Goal: Transaction & Acquisition: Subscribe to service/newsletter

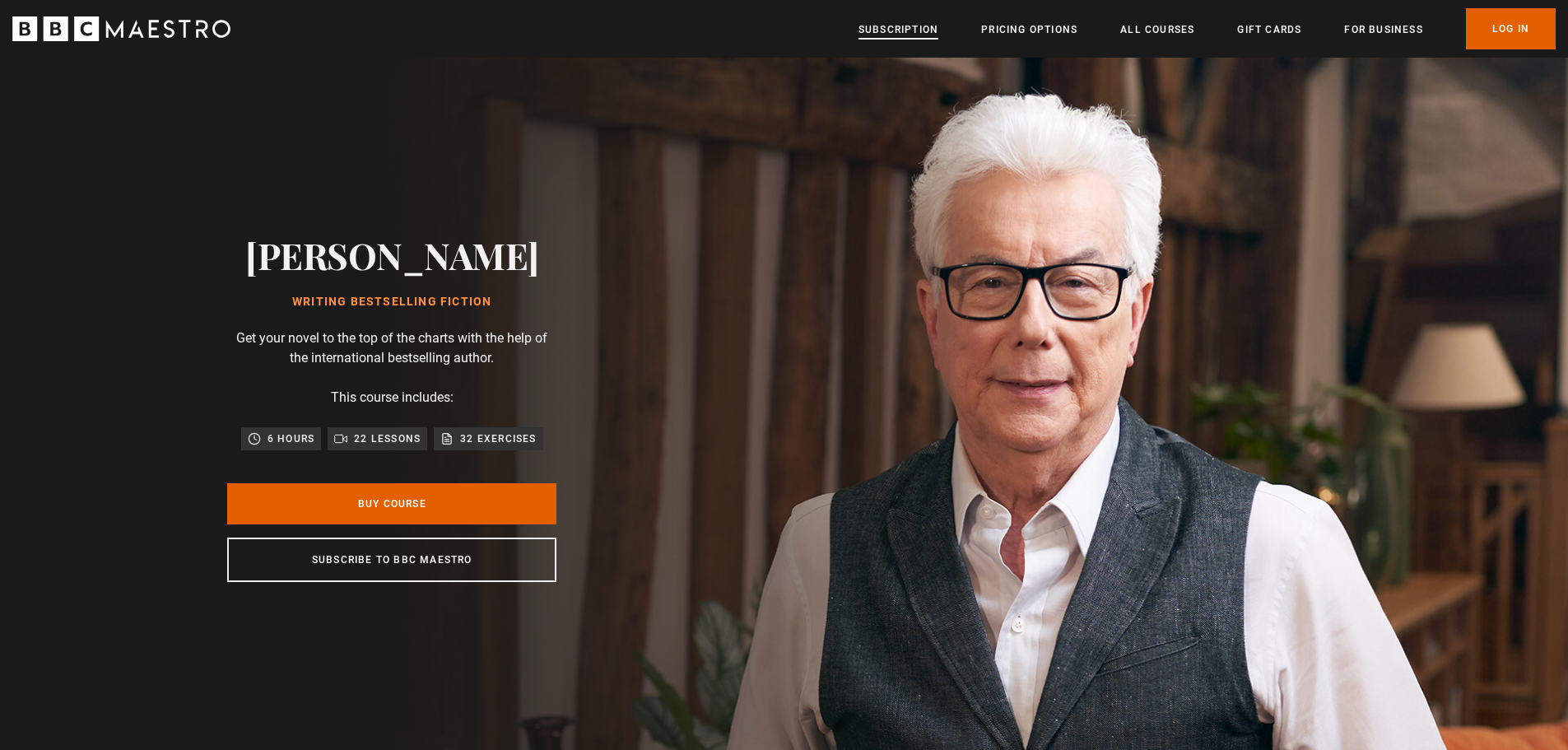
click at [909, 30] on link "Subscription" at bounding box center [897, 29] width 79 height 16
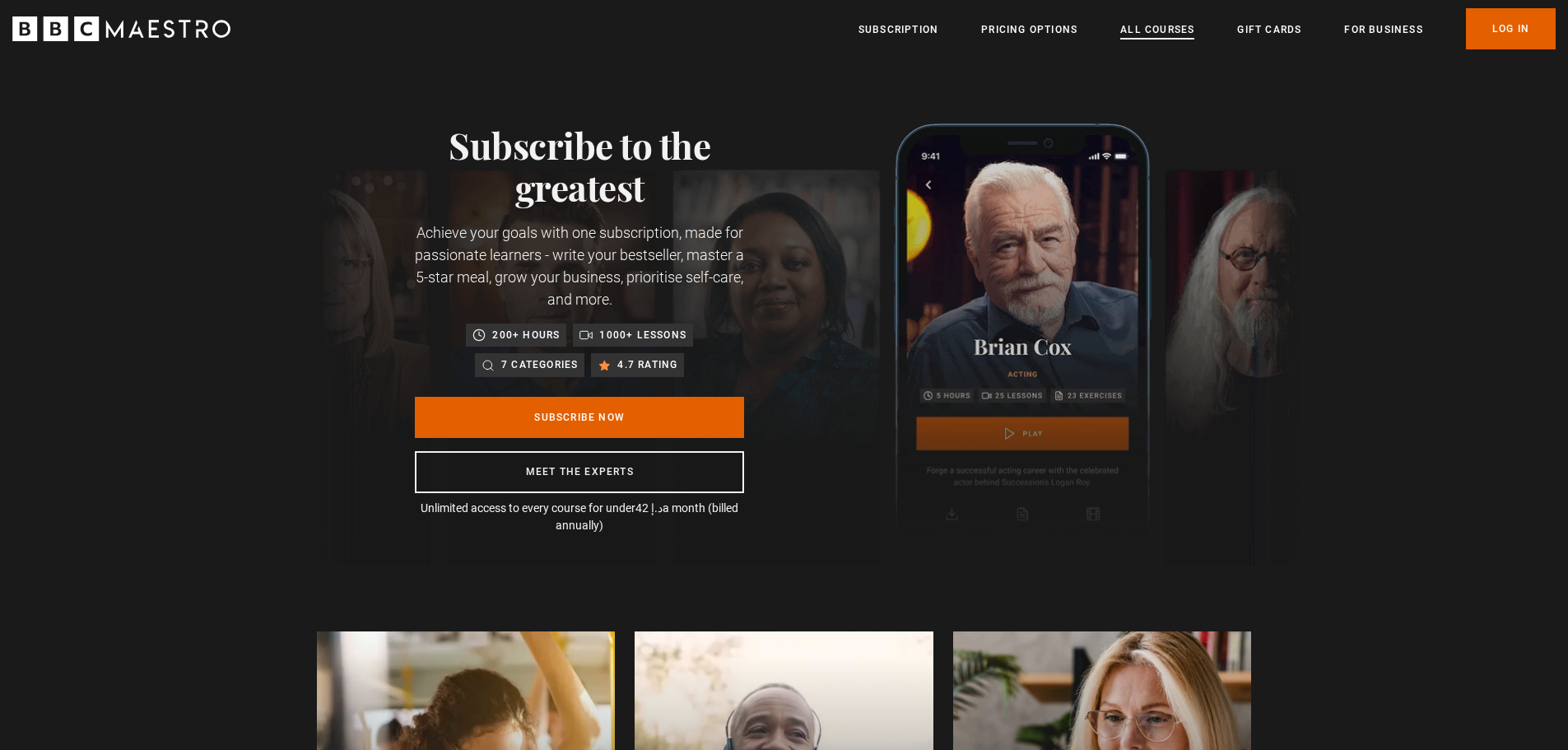
click at [1169, 29] on link "All Courses" at bounding box center [1157, 29] width 74 height 16
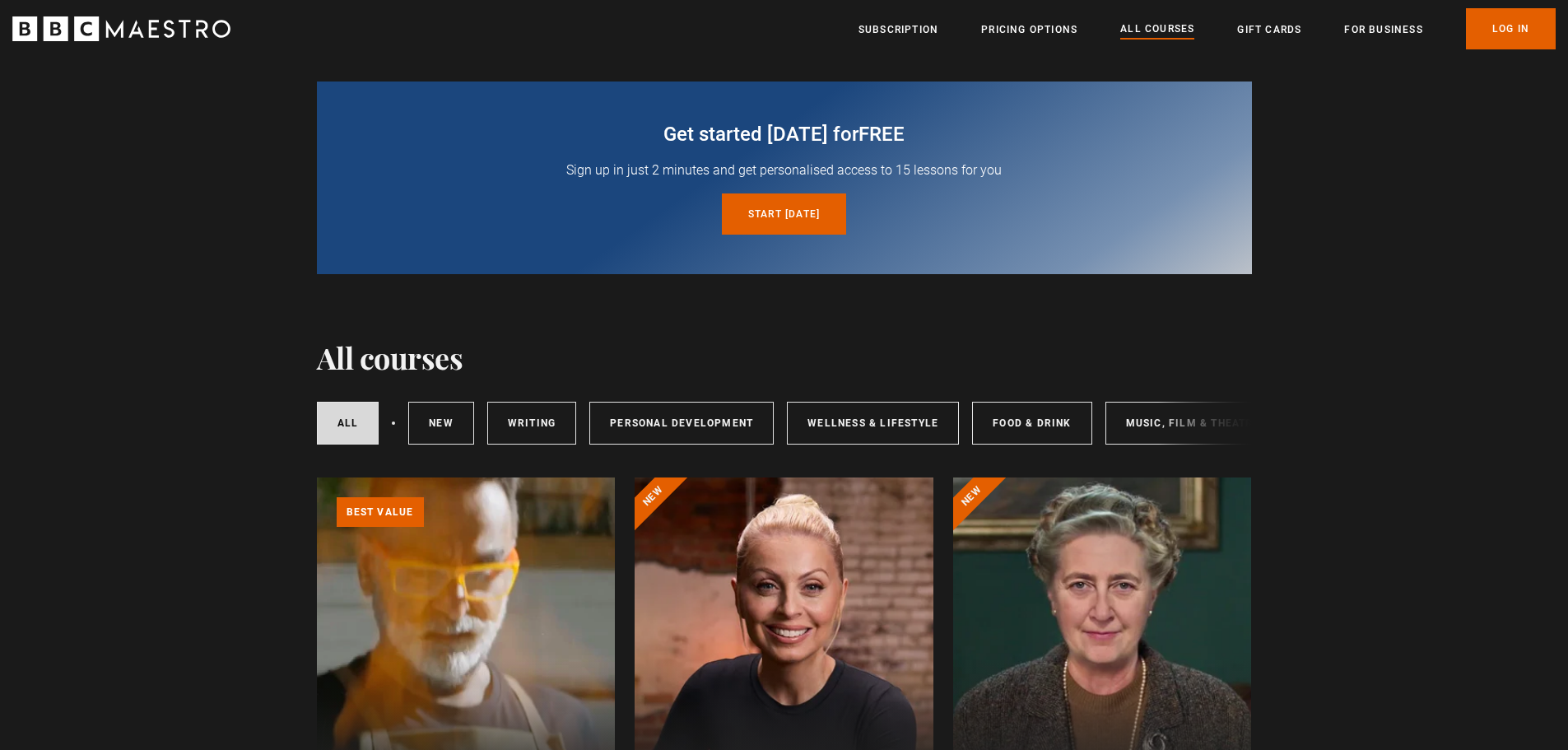
scroll to position [82, 0]
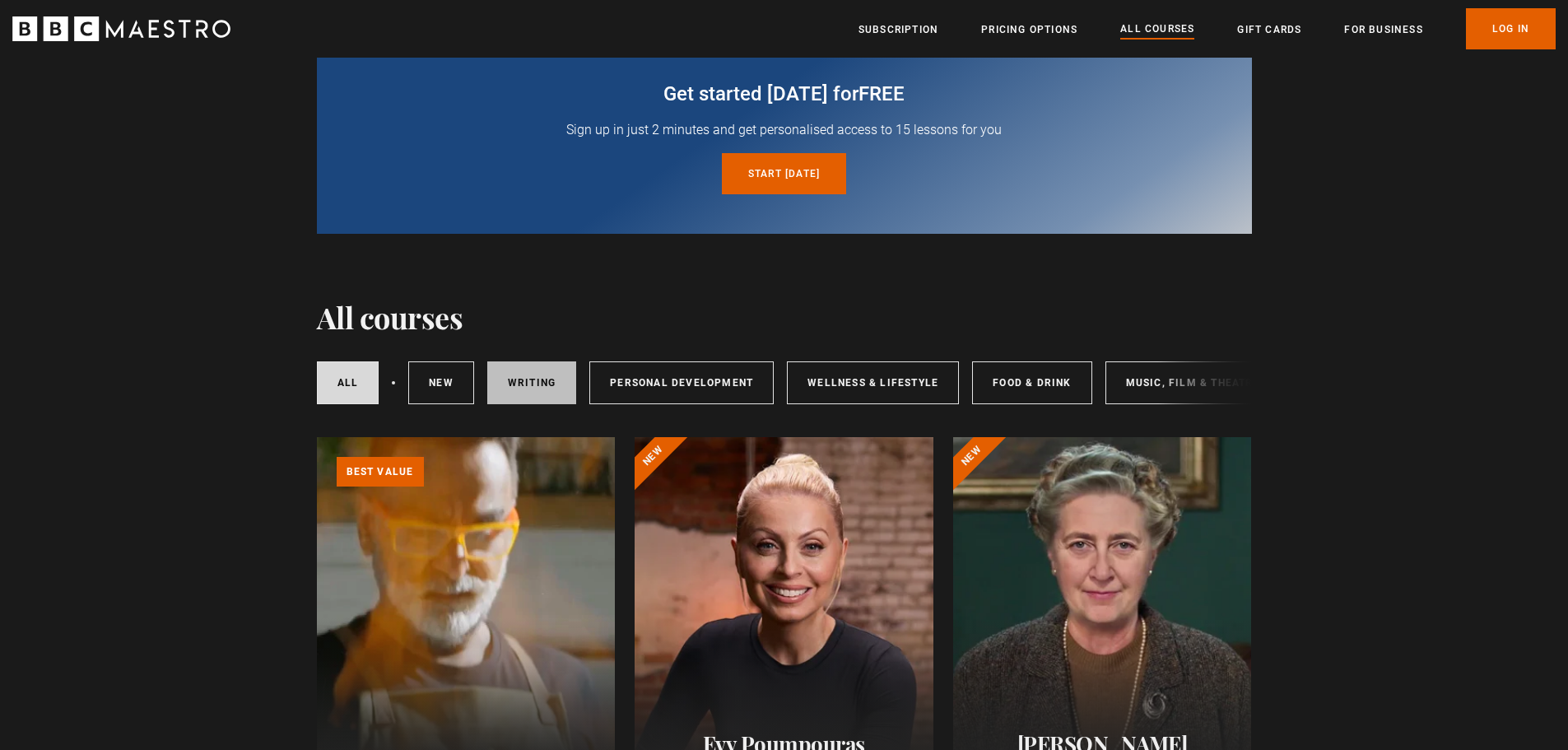
click at [544, 388] on link "Writing" at bounding box center [531, 383] width 89 height 43
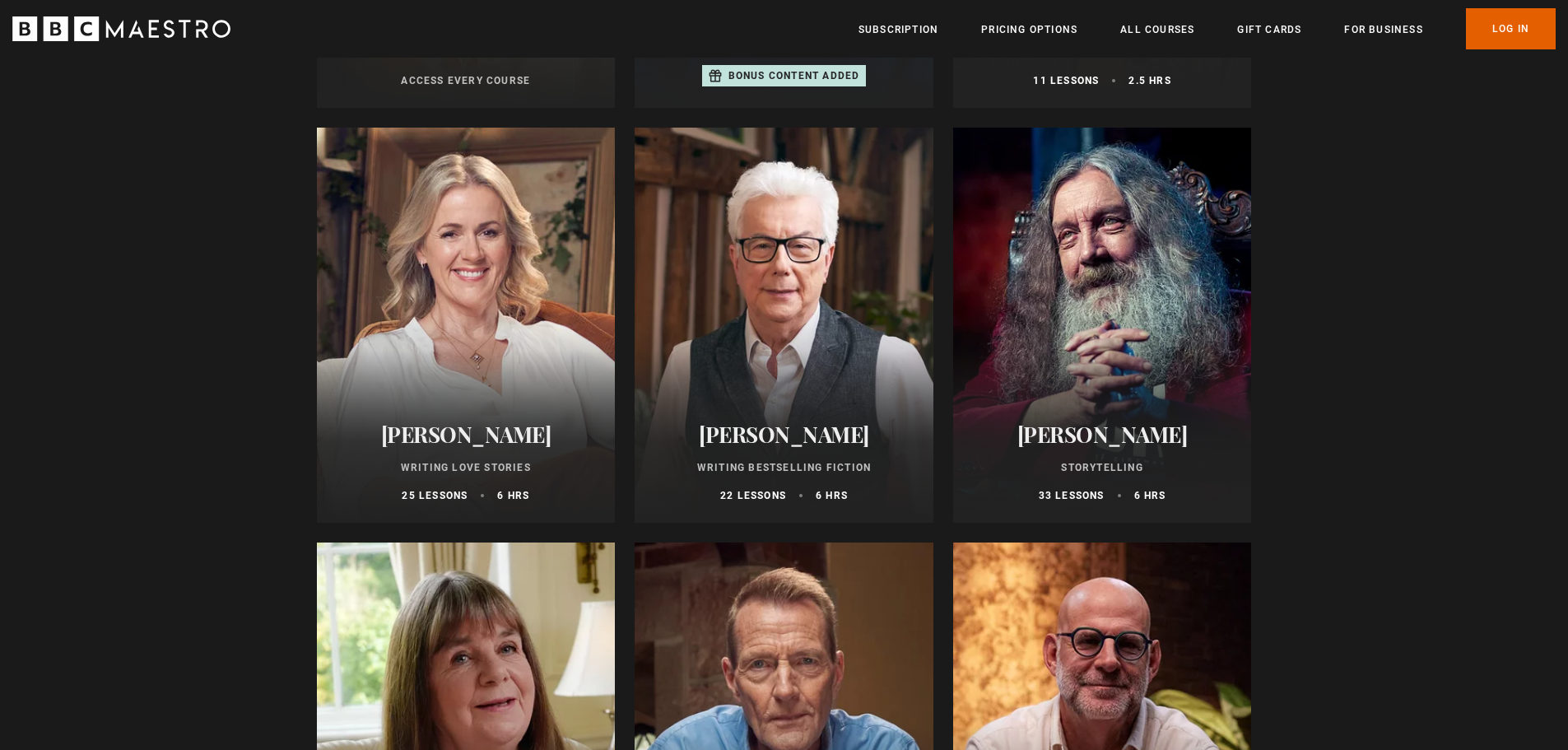
scroll to position [823, 0]
